Goal: Ask a question: Seek information or help from site administrators or community

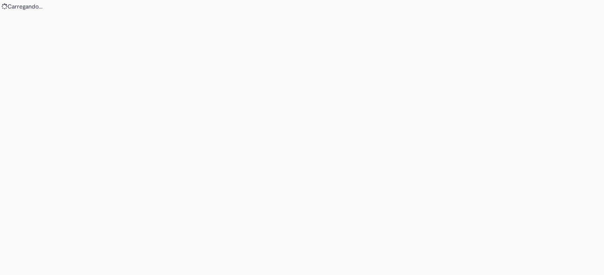
drag, startPoint x: 56, startPoint y: 240, endPoint x: 63, endPoint y: 243, distance: 7.7
click at [58, 240] on div "Loading..." at bounding box center [302, 137] width 604 height 275
click at [344, 156] on div "Loading..." at bounding box center [302, 137] width 604 height 275
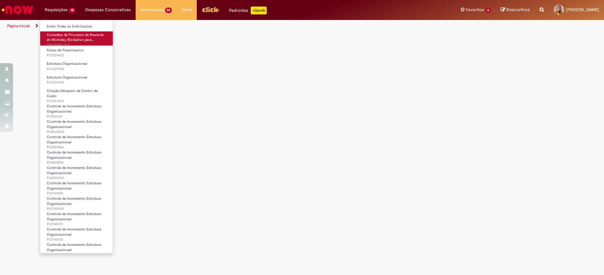
drag, startPoint x: 25, startPoint y: 6, endPoint x: 77, endPoint y: 36, distance: 60.2
click at [24, 6] on img "Ir para a Homepage" at bounding box center [18, 9] width 34 height 13
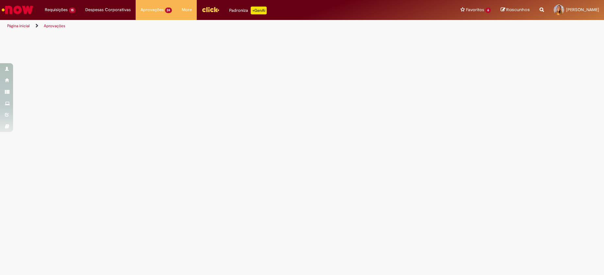
drag, startPoint x: 304, startPoint y: 114, endPoint x: 240, endPoint y: 101, distance: 65.3
click at [301, 112] on main "Aprovações" at bounding box center [302, 153] width 604 height 243
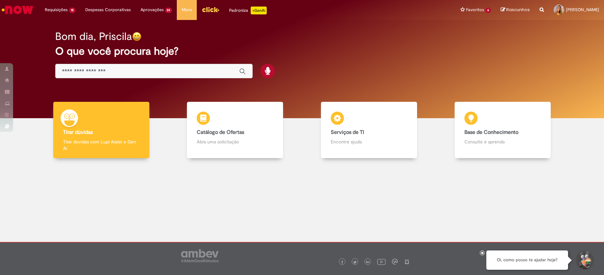
click at [341, 14] on div "Requisições 15 Exibir Todas as Solicitações Consultas de Procesos de Rewards en…" at bounding box center [319, 10] width 569 height 20
drag, startPoint x: 339, startPoint y: 57, endPoint x: 315, endPoint y: 53, distance: 24.2
click at [337, 56] on div "Bom dia, Priscila O que você procura hoje?" at bounding box center [302, 55] width 517 height 56
click at [423, 82] on div "Bom dia, Priscila O que você procura hoje?" at bounding box center [302, 55] width 517 height 56
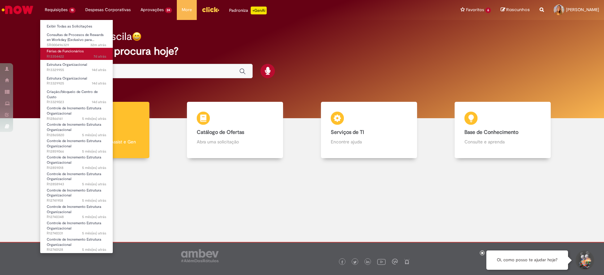
click at [80, 52] on span "Férias de Funcionários" at bounding box center [65, 51] width 37 height 5
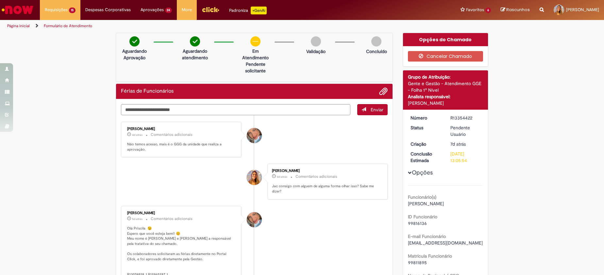
click at [178, 172] on li "[PERSON_NAME] 4d atrás 4 dias atrás Comentários adicionais Jac consigo com algu…" at bounding box center [254, 181] width 267 height 36
click at [150, 148] on p "Não temos acesso, mais é o GGG da unidade que realiza a aprovação." at bounding box center [181, 147] width 109 height 10
drag, startPoint x: 150, startPoint y: 148, endPoint x: 164, endPoint y: 171, distance: 27.0
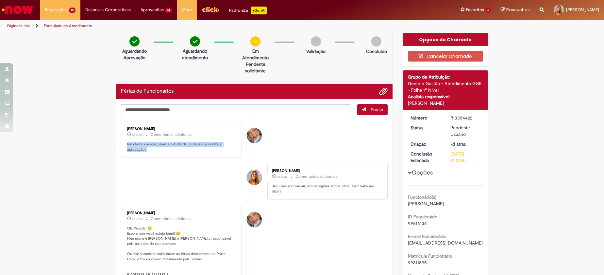
click at [164, 170] on li "[PERSON_NAME] 4d atrás 4 dias atrás Comentários adicionais Jac consigo com algu…" at bounding box center [254, 181] width 267 height 36
click at [427, 58] on button "Cancelar Chamado" at bounding box center [446, 56] width 76 height 10
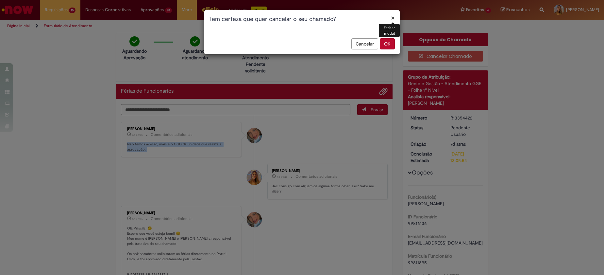
click at [388, 41] on button "OK" at bounding box center [387, 43] width 15 height 11
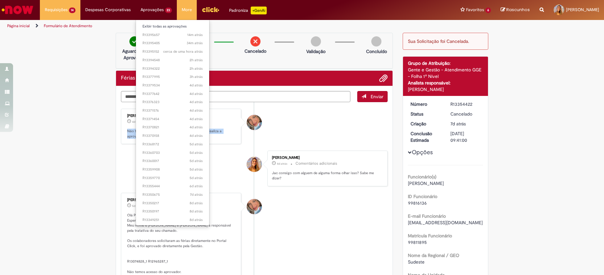
drag, startPoint x: 32, startPoint y: 7, endPoint x: 152, endPoint y: 7, distance: 119.6
click at [31, 6] on img "Ir para a Homepage" at bounding box center [18, 9] width 34 height 13
